Goal: Information Seeking & Learning: Learn about a topic

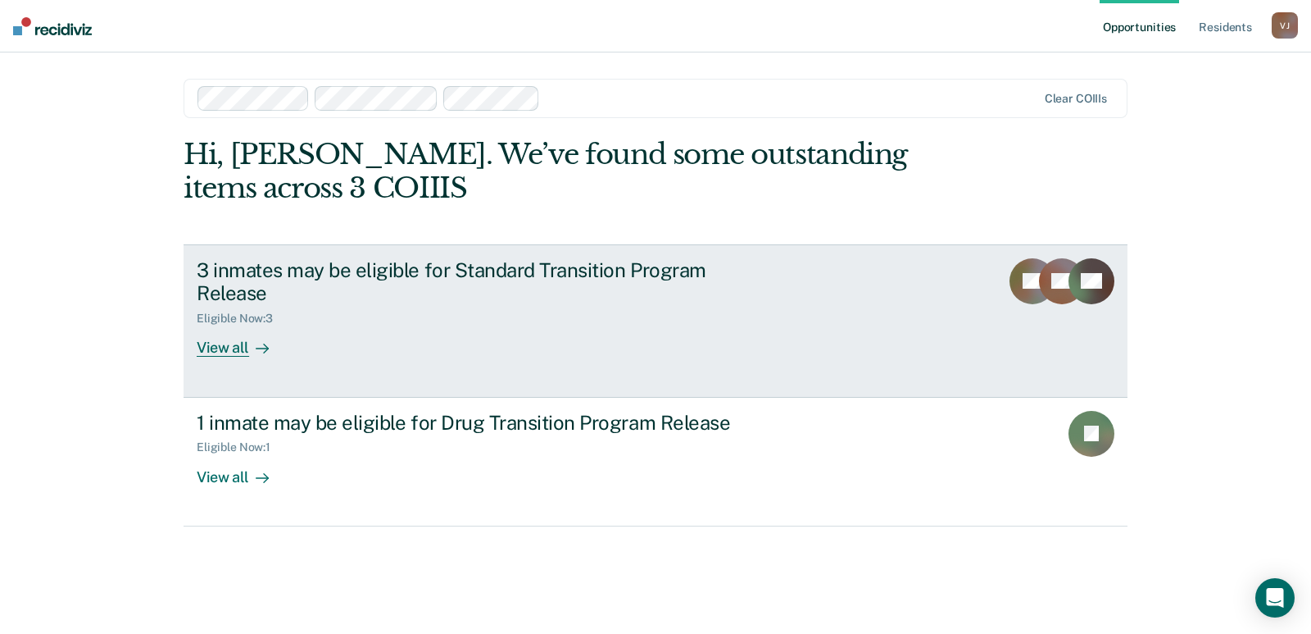
click at [216, 348] on div "View all" at bounding box center [243, 341] width 92 height 32
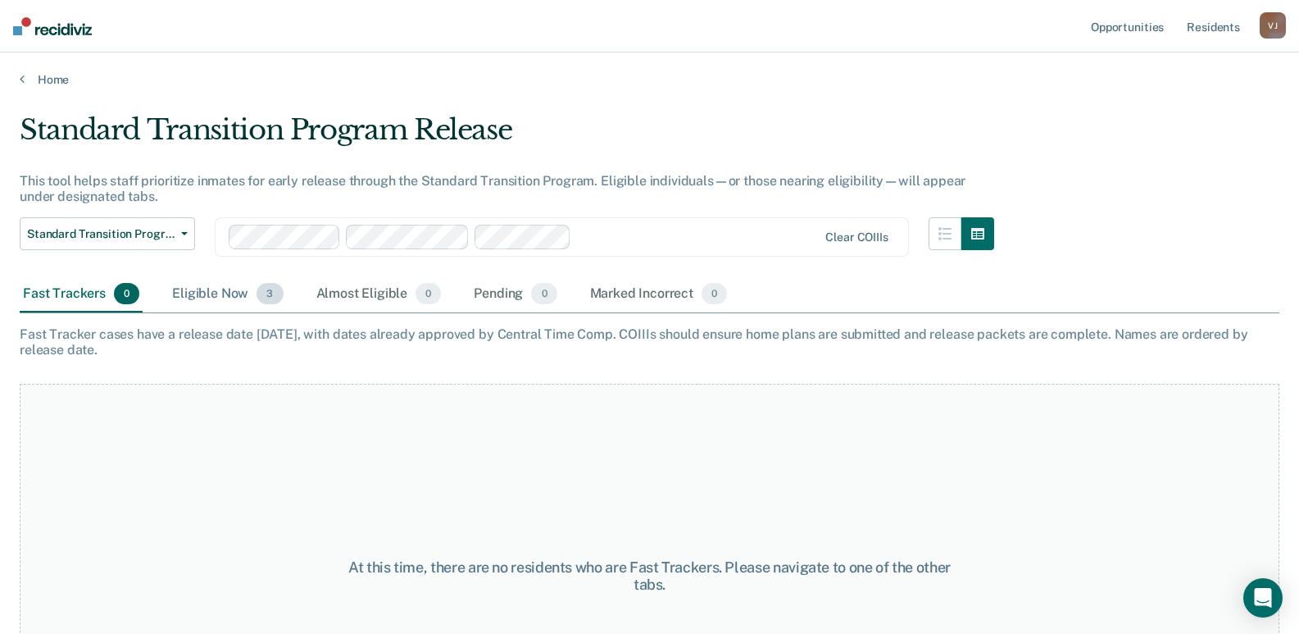
click at [228, 296] on div "Eligible Now 3" at bounding box center [227, 294] width 117 height 36
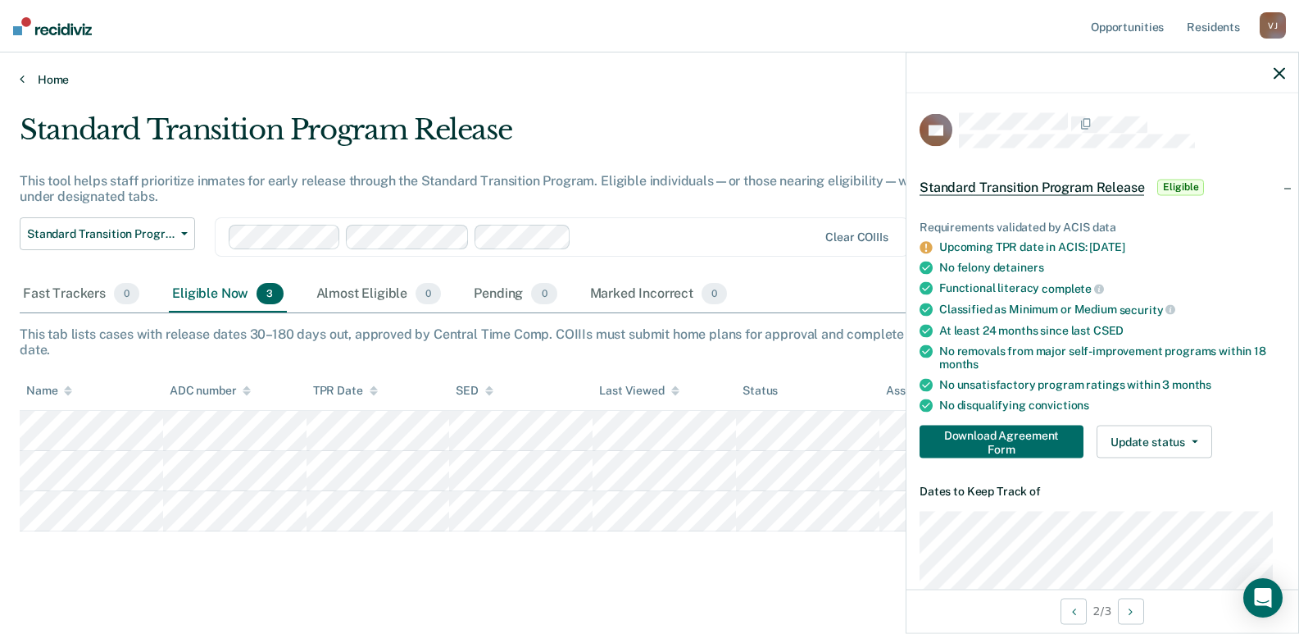
click at [715, 80] on link "Home" at bounding box center [650, 79] width 1260 height 15
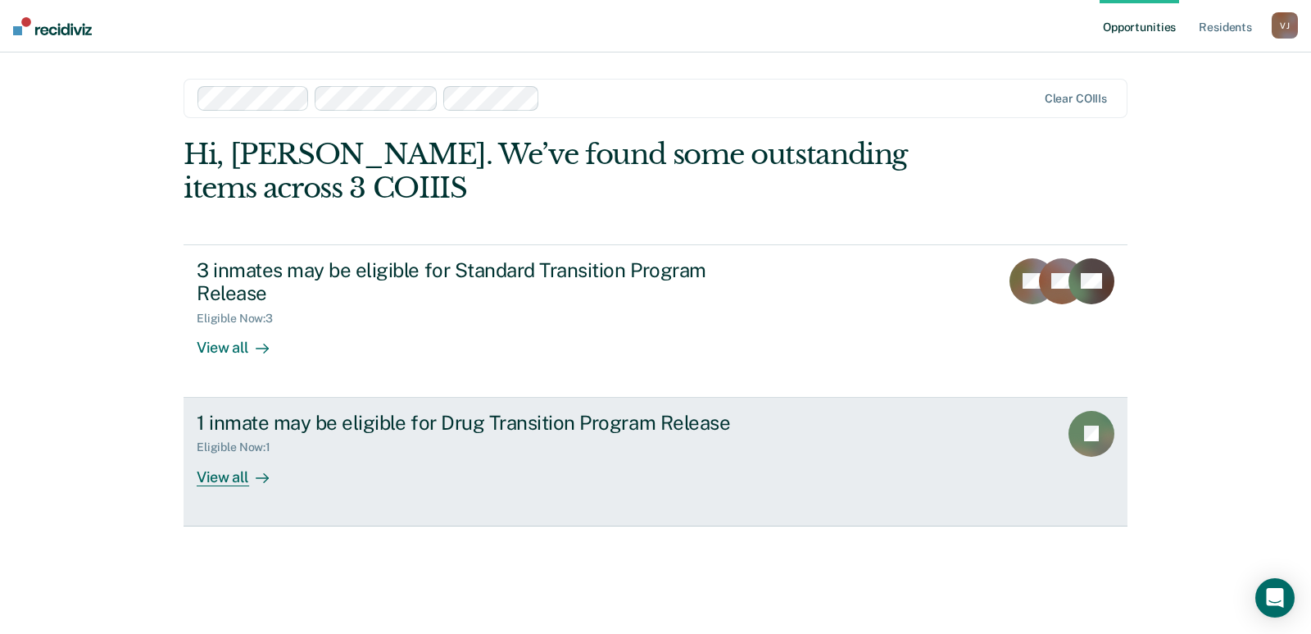
click at [230, 479] on div "View all" at bounding box center [243, 470] width 92 height 32
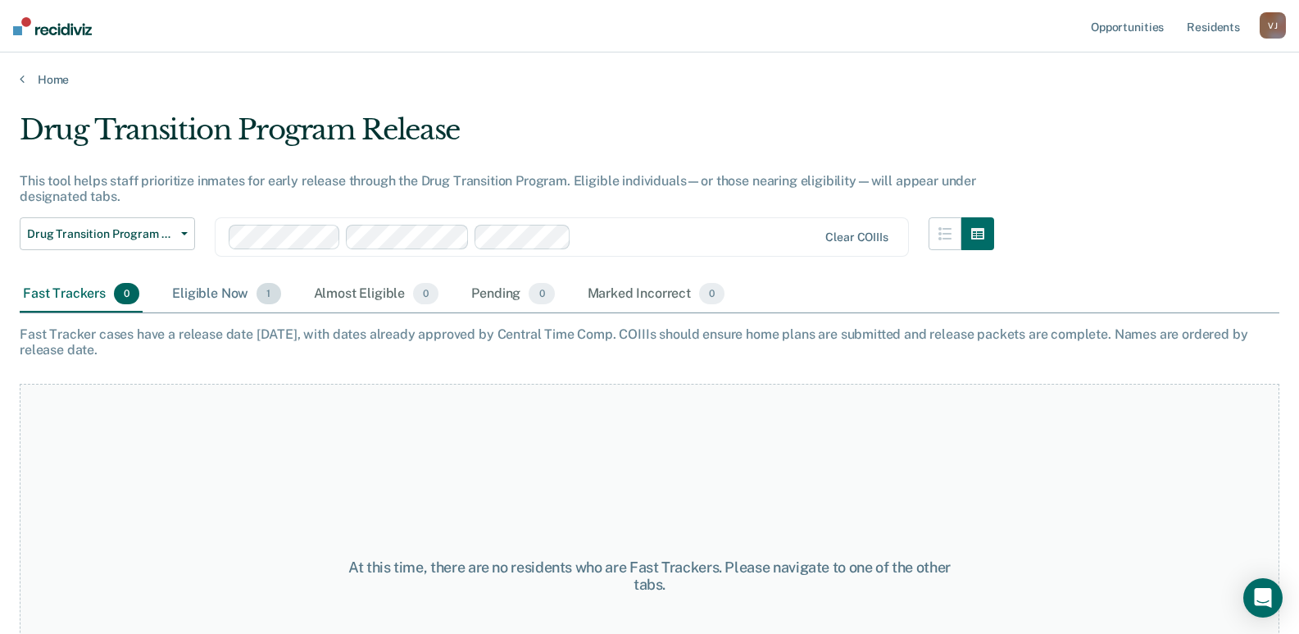
click at [226, 289] on div "Eligible Now 1" at bounding box center [226, 294] width 115 height 36
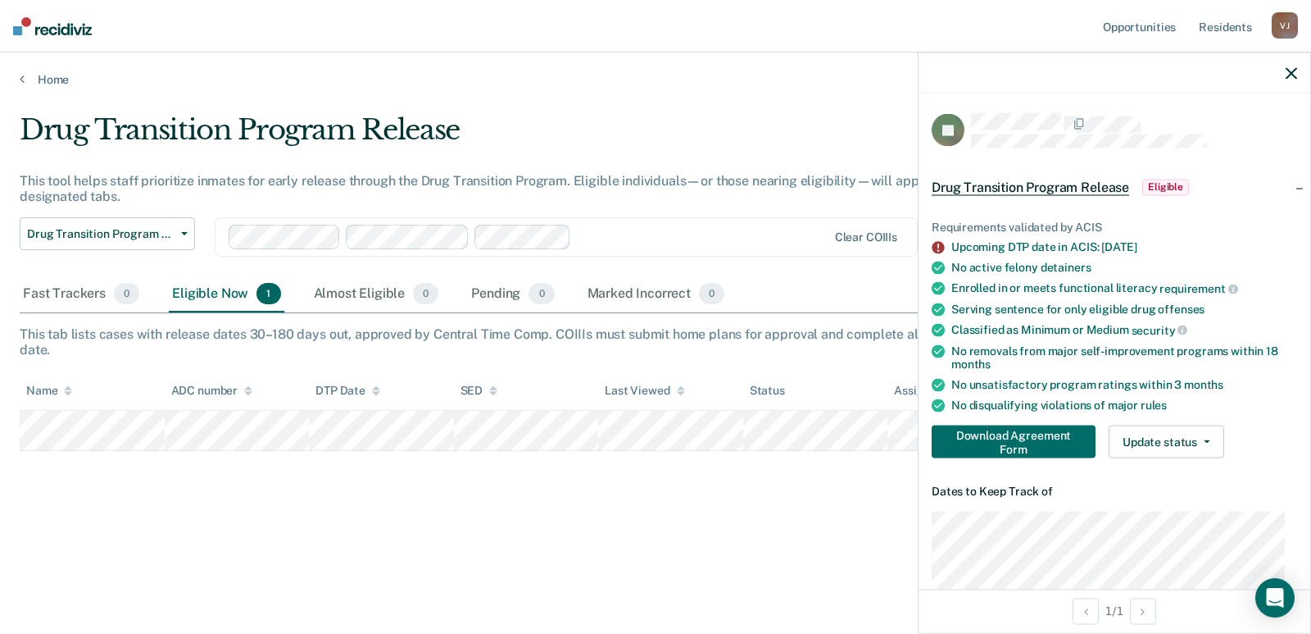
click at [567, 93] on main "Drug Transition Program Release This tool helps staff prioritize inmates for ea…" at bounding box center [655, 358] width 1311 height 542
click at [707, 94] on main "Drug Transition Program Release This tool helps staff prioritize inmates for ea…" at bounding box center [655, 358] width 1311 height 542
click at [1290, 76] on icon "button" at bounding box center [1291, 72] width 11 height 11
